Goal: Information Seeking & Learning: Learn about a topic

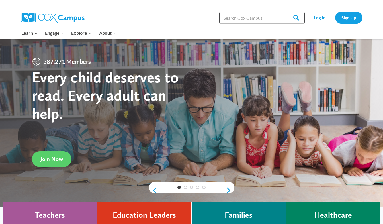
click at [245, 15] on input "Search in [URL][DOMAIN_NAME]" at bounding box center [261, 17] width 85 height 11
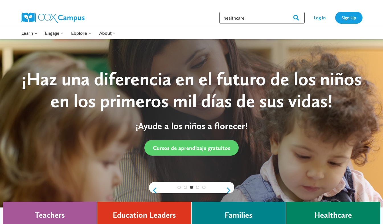
type input "healthcare"
click at [282, 12] on input "Search" at bounding box center [293, 17] width 22 height 11
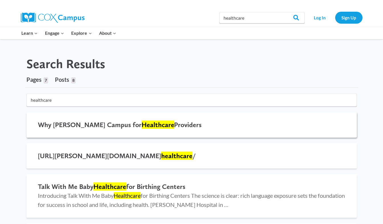
click at [142, 124] on h2 "Why [PERSON_NAME] Campus for Healthcare Providers" at bounding box center [192, 125] width 308 height 8
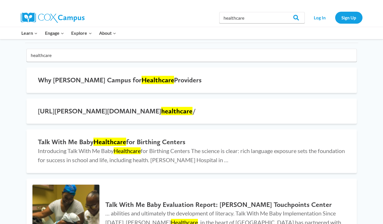
scroll to position [42, 0]
